Goal: Use online tool/utility: Use online tool/utility

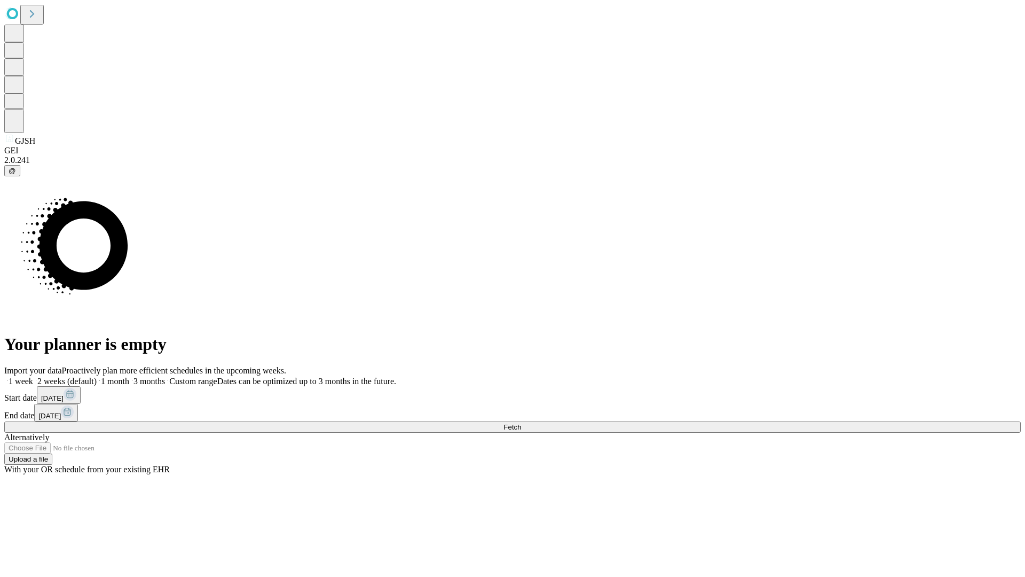
click at [521, 423] on span "Fetch" at bounding box center [513, 427] width 18 height 8
